Goal: Information Seeking & Learning: Learn about a topic

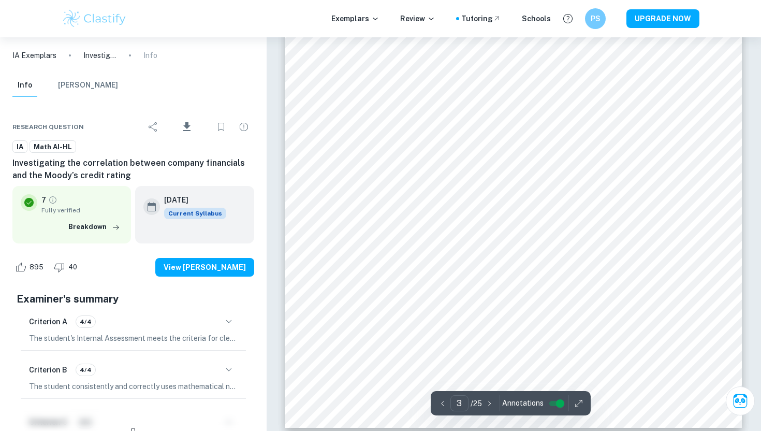
scroll to position [1714, 0]
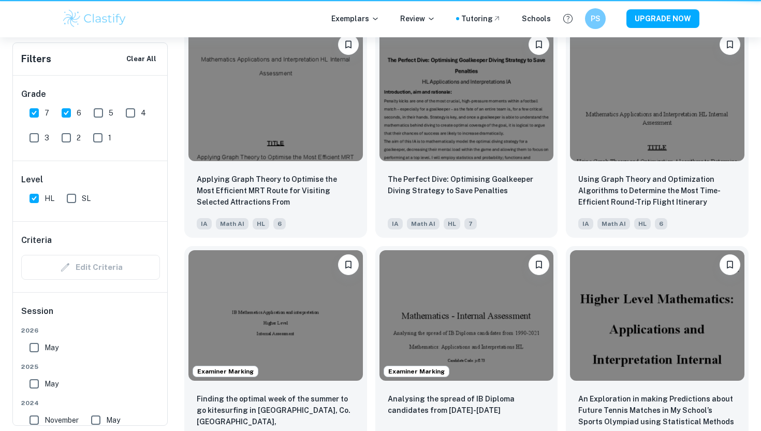
scroll to position [0, 413]
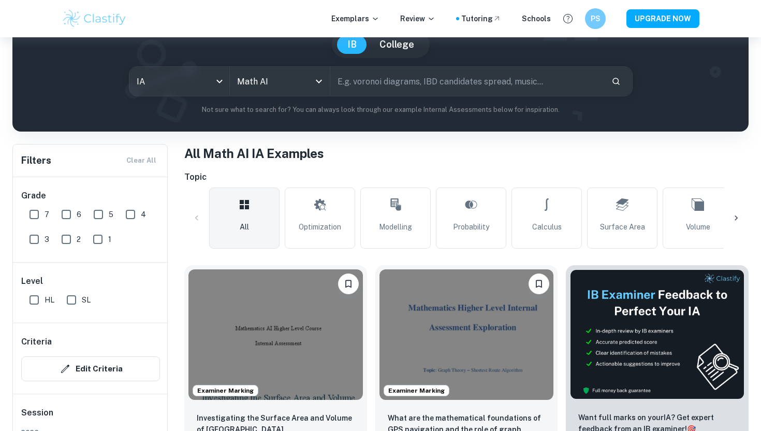
scroll to position [234, 0]
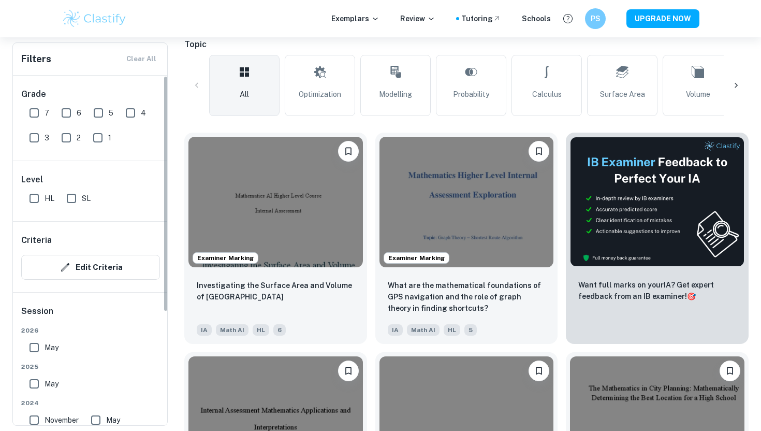
click at [33, 113] on input "7" at bounding box center [34, 113] width 21 height 21
checkbox input "true"
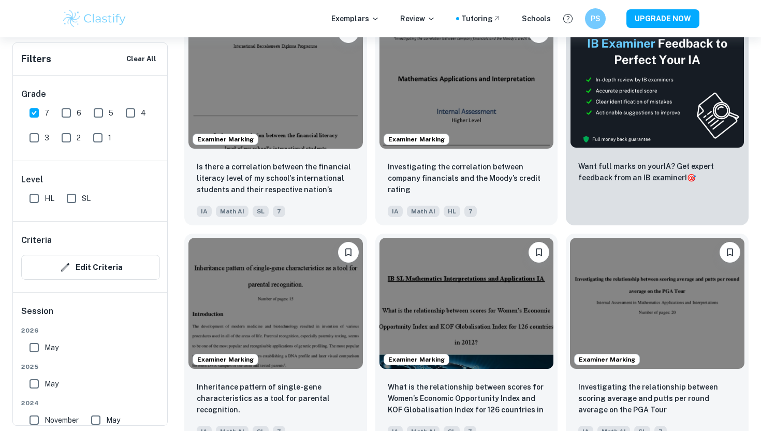
scroll to position [378, 0]
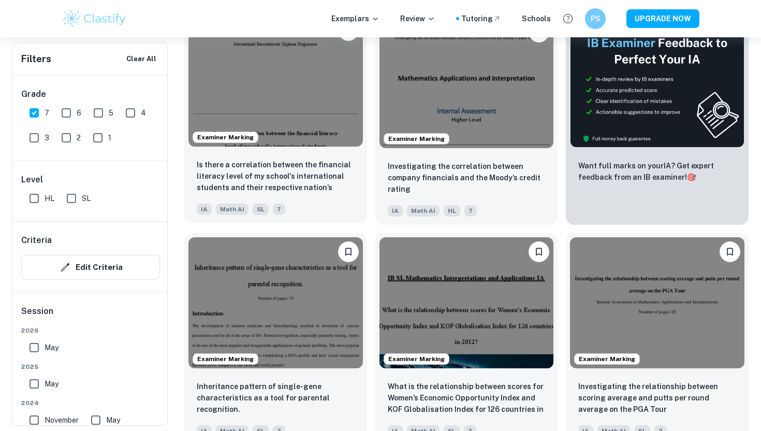
click at [310, 205] on div "IA Math AI SL 7" at bounding box center [272, 206] width 158 height 17
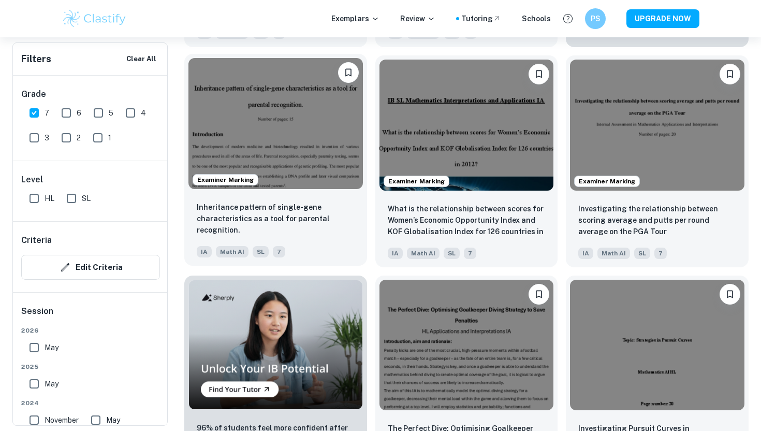
scroll to position [595, 0]
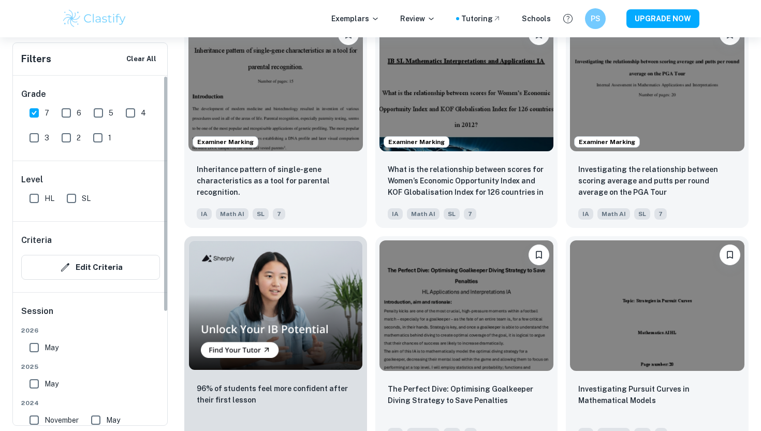
click at [31, 195] on input "HL" at bounding box center [34, 198] width 21 height 21
checkbox input "true"
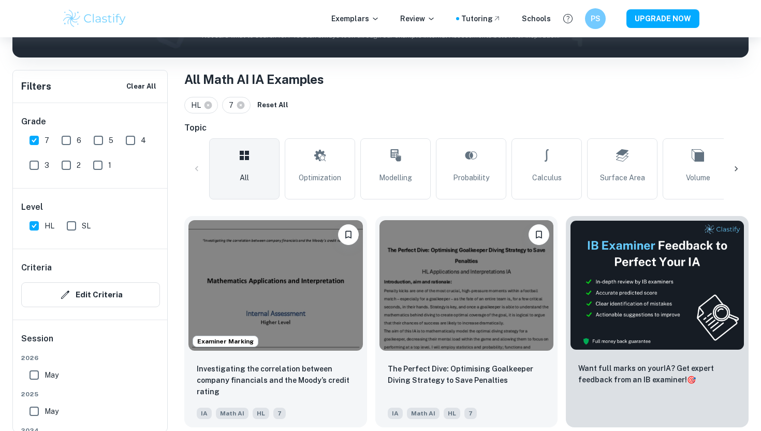
scroll to position [172, 0]
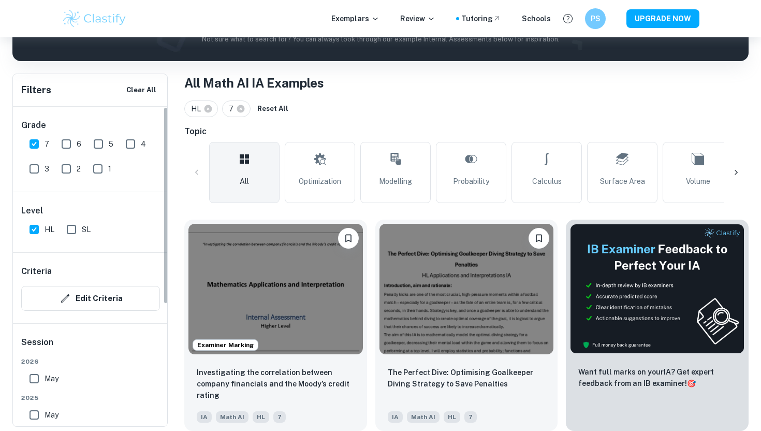
click at [69, 141] on input "6" at bounding box center [66, 144] width 21 height 21
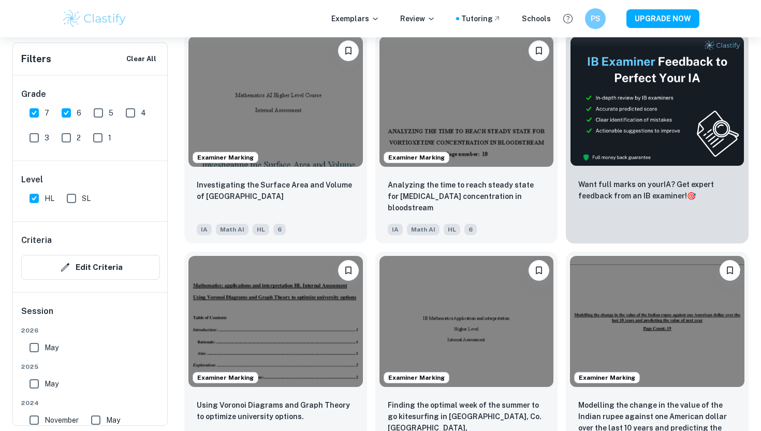
scroll to position [241, 0]
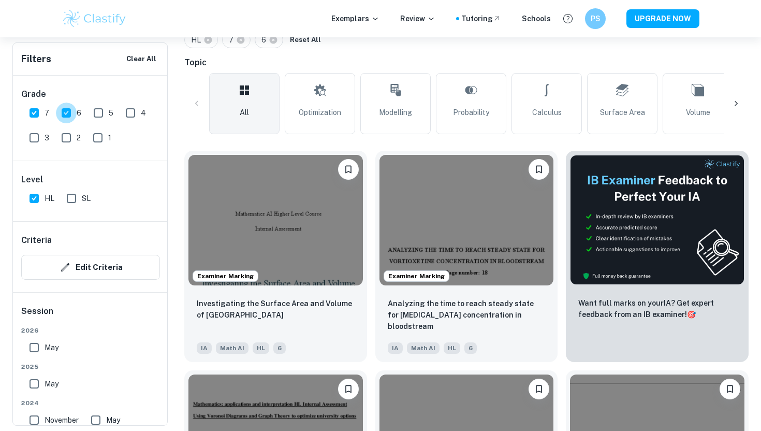
click at [71, 106] on input "6" at bounding box center [66, 113] width 21 height 21
checkbox input "false"
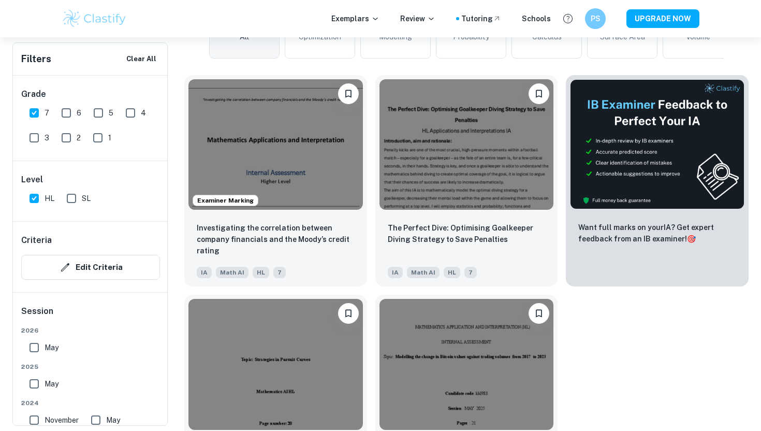
scroll to position [392, 0]
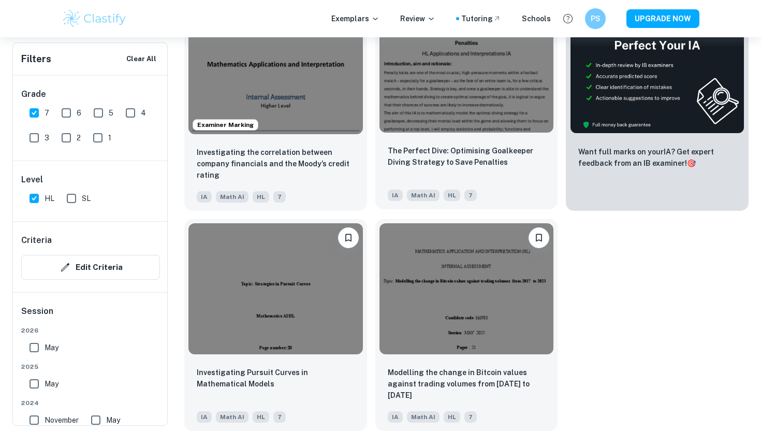
click at [492, 168] on div "The Perfect Dive: Optimising Goalkeeper Diving Strategy to Save Penalties" at bounding box center [467, 162] width 158 height 35
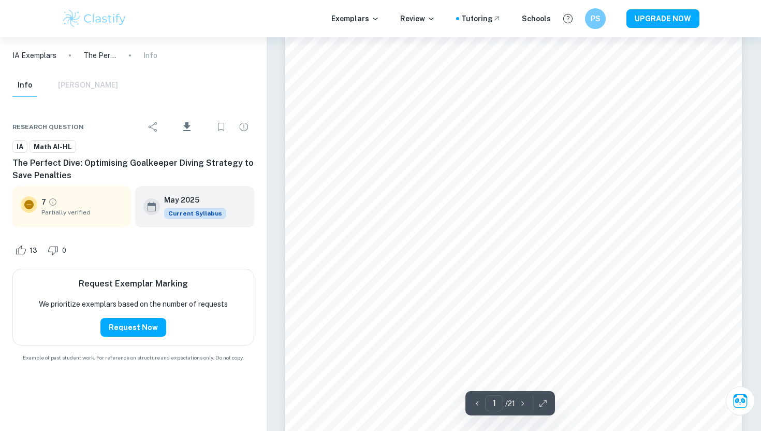
scroll to position [234, 0]
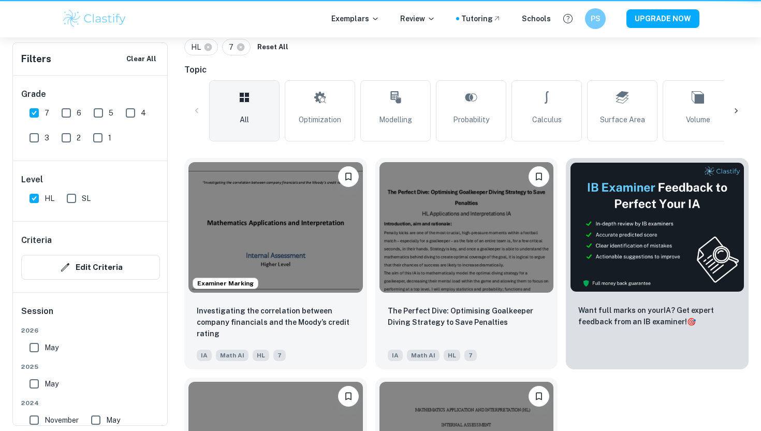
scroll to position [392, 0]
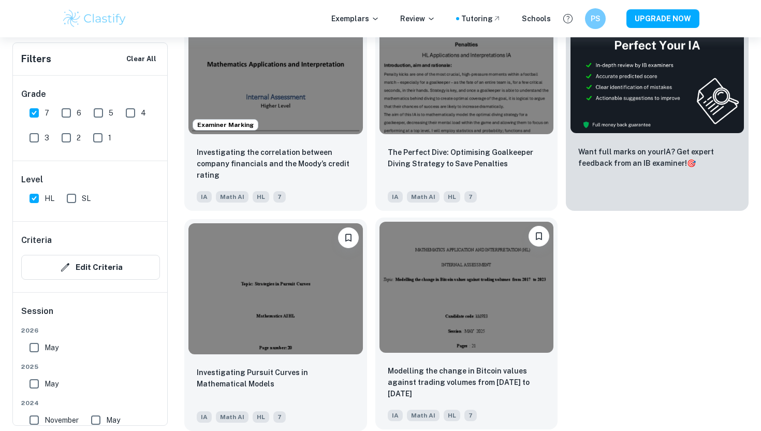
click at [503, 285] on img at bounding box center [467, 287] width 174 height 130
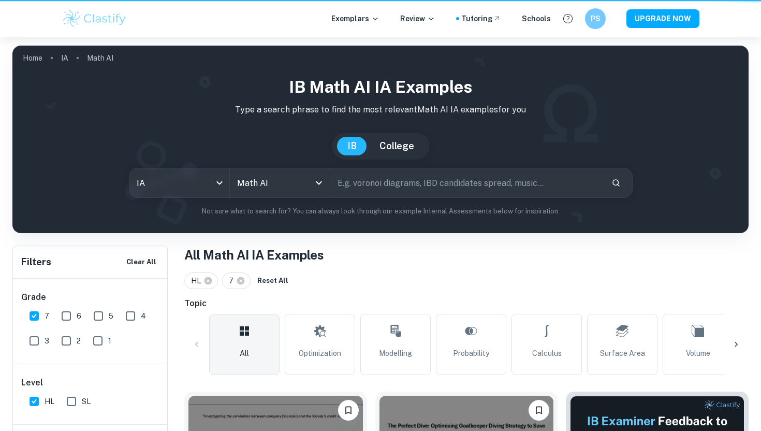
scroll to position [392, 0]
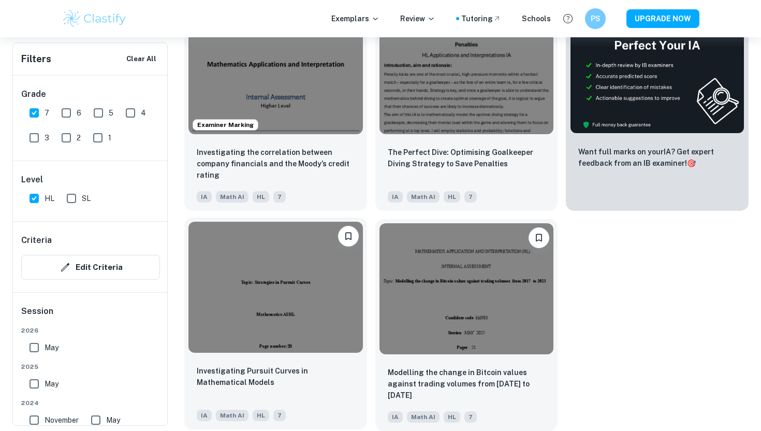
click at [264, 354] on div at bounding box center [275, 286] width 183 height 139
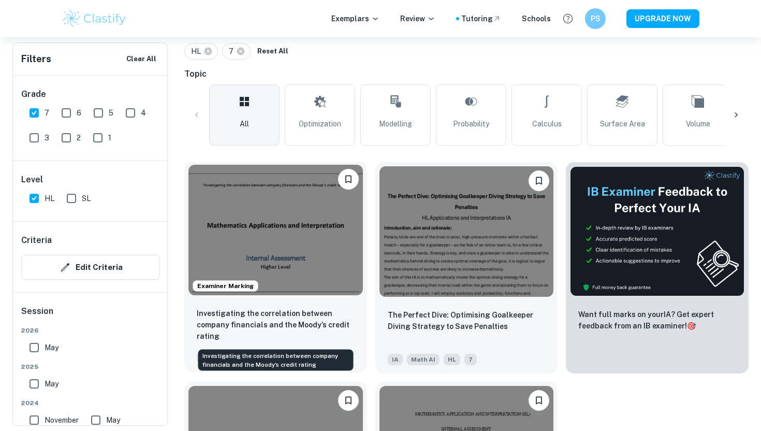
scroll to position [213, 0]
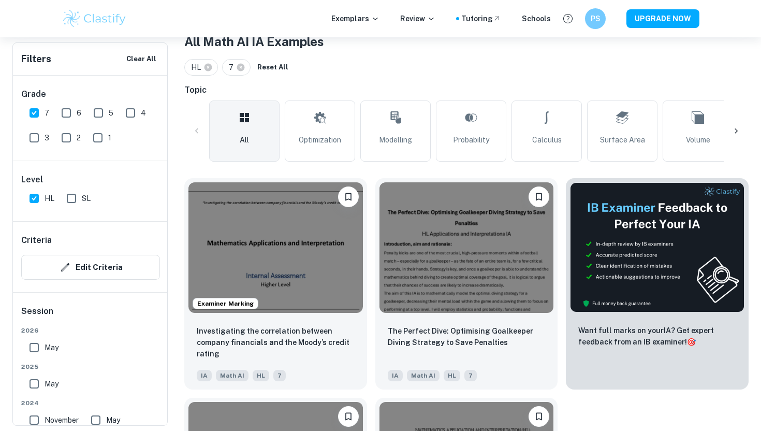
click at [70, 119] on input "6" at bounding box center [66, 113] width 21 height 21
checkbox input "true"
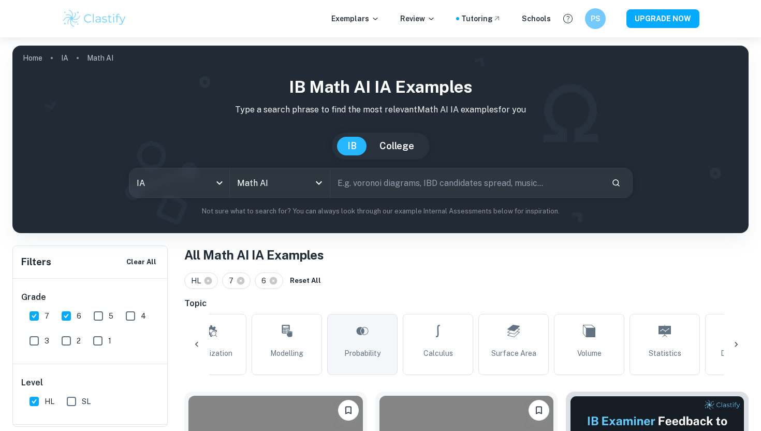
scroll to position [0, 195]
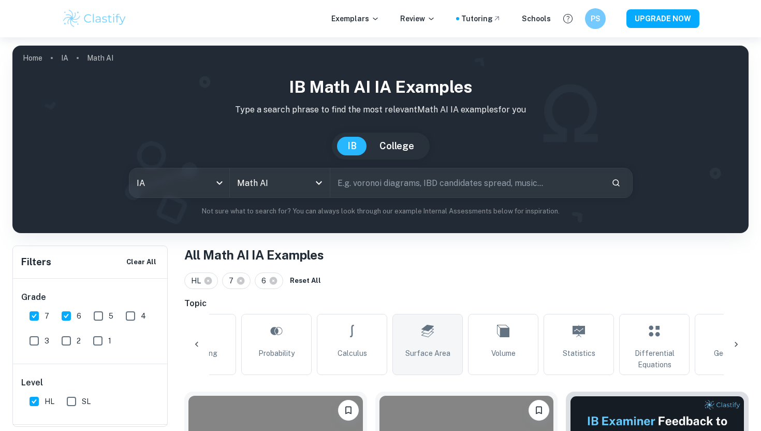
click at [416, 325] on link "Surface Area" at bounding box center [427, 344] width 70 height 61
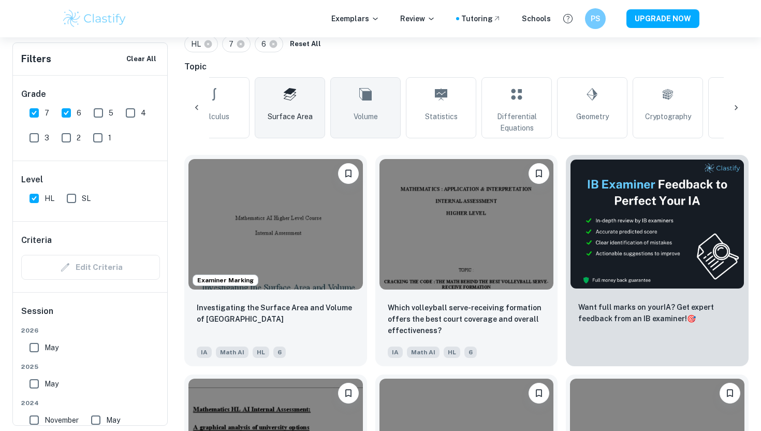
scroll to position [0, 339]
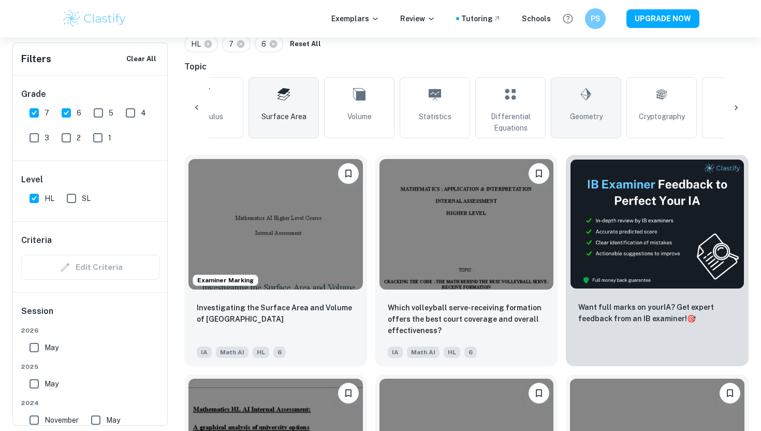
click at [571, 91] on link "Geometry" at bounding box center [586, 107] width 70 height 61
type input "Geometry"
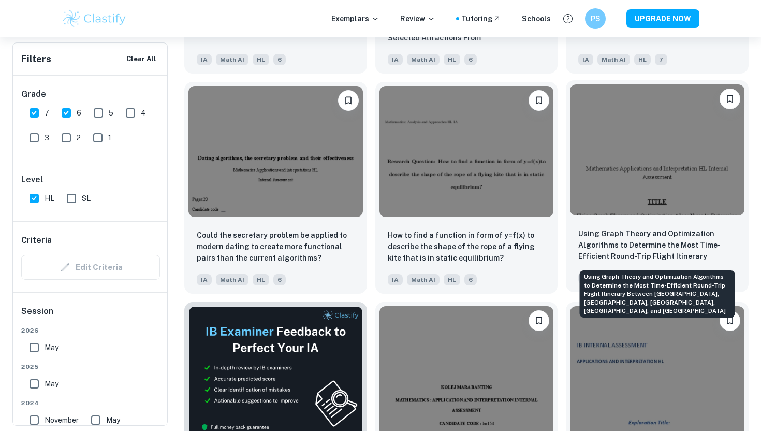
scroll to position [1583, 0]
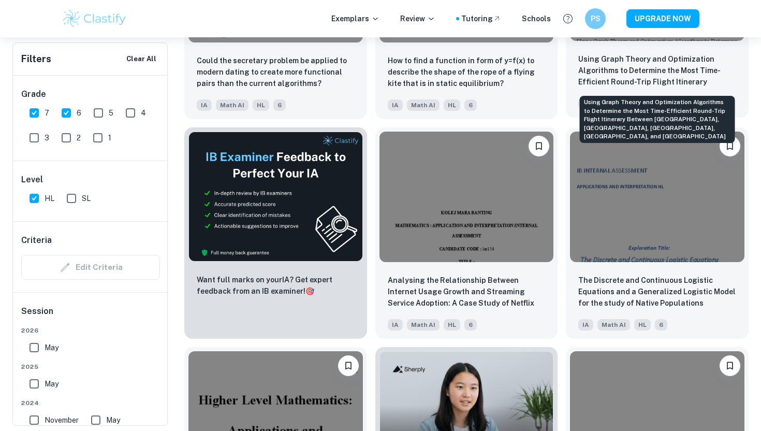
click at [657, 87] on p "Using Graph Theory and Optimization Algorithms to Determine the Most Time-Effic…" at bounding box center [657, 70] width 158 height 35
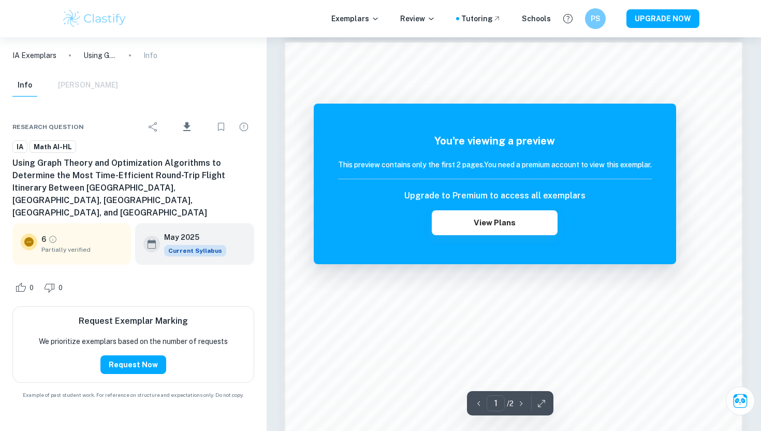
scroll to position [827, 0]
